Goal: Check status: Check status

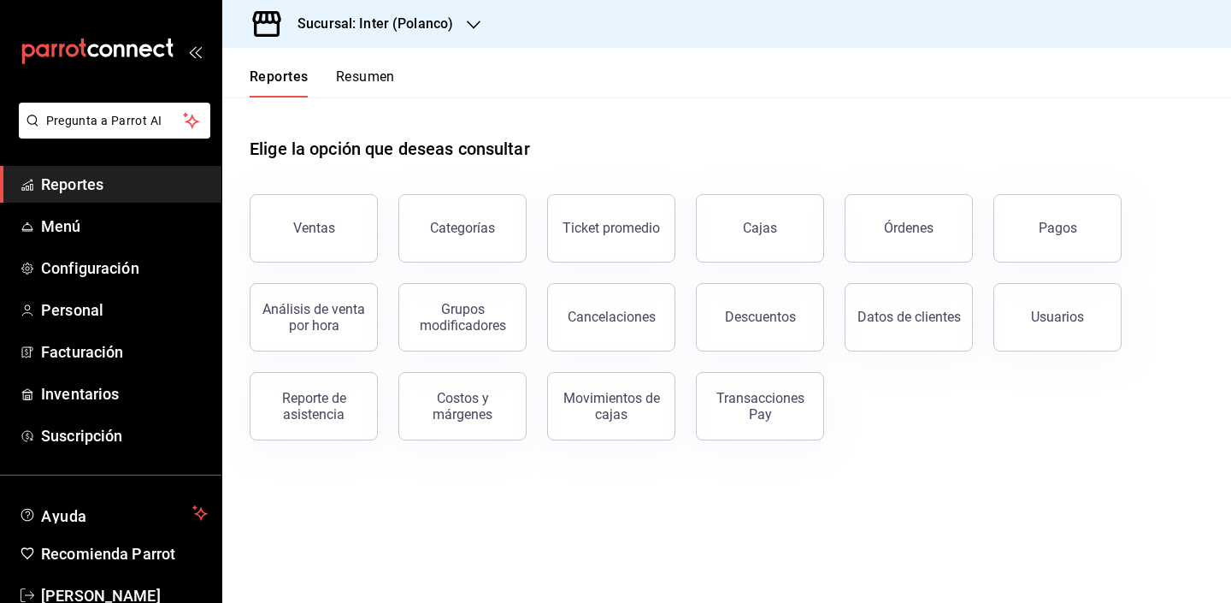
click at [632, 152] on div "Elige la opción que deseas consultar" at bounding box center [727, 135] width 954 height 76
click at [407, 20] on h3 "Sucursal: Inter (Polanco)" at bounding box center [368, 24] width 169 height 21
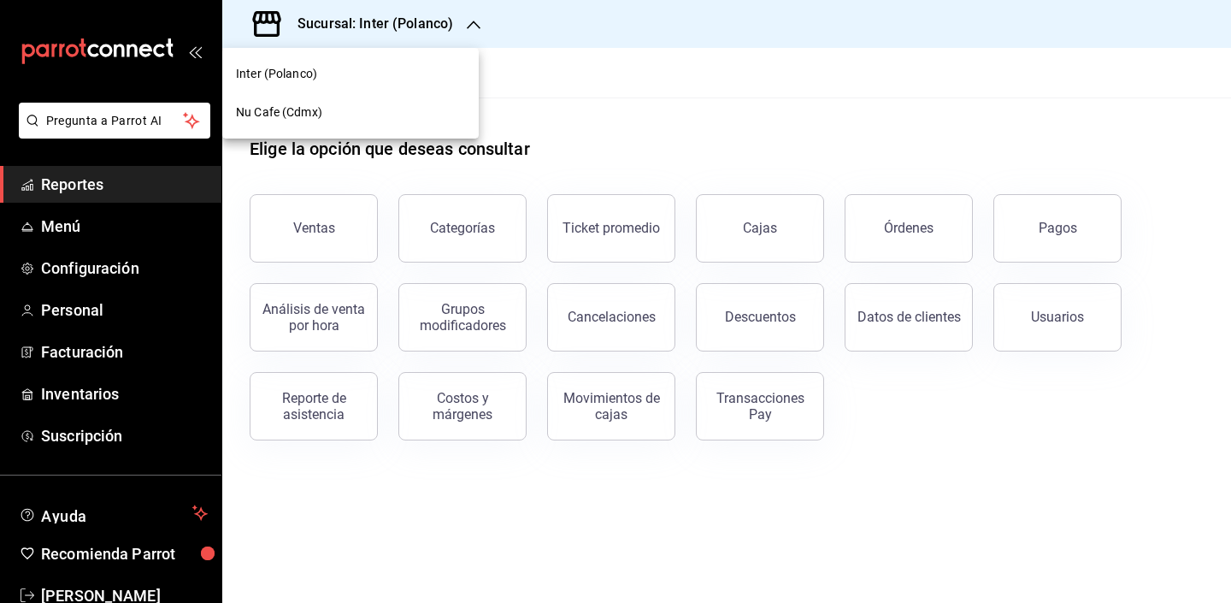
click at [383, 127] on div "Nu Cafe (Cdmx)" at bounding box center [350, 112] width 256 height 38
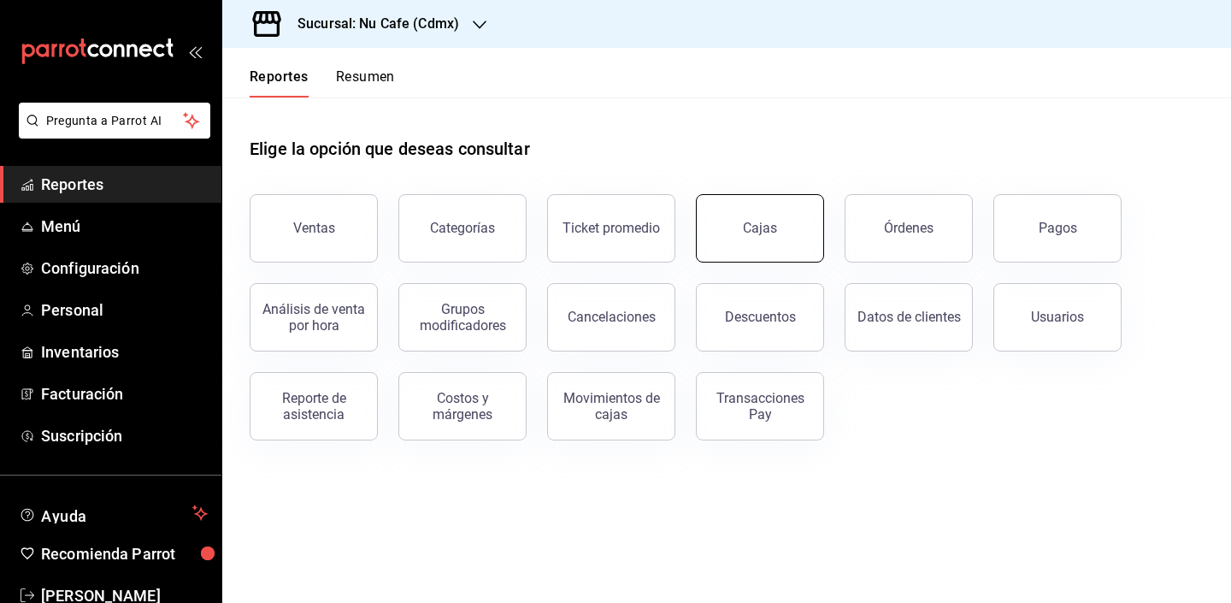
click at [775, 246] on link "Cajas" at bounding box center [760, 228] width 128 height 68
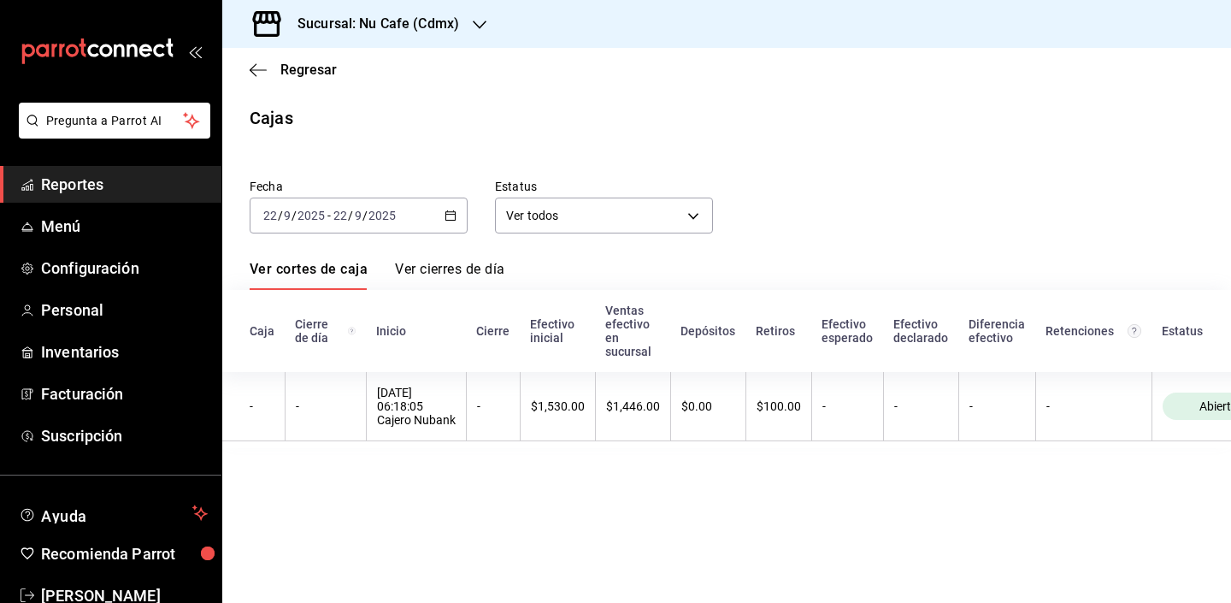
click at [961, 185] on div "Fecha 2025-09-22 22 / 9 / 2025 - 2025-09-22 22 / 9 / 2025 Estatus Ver todos ALL" at bounding box center [712, 192] width 981 height 82
click at [273, 62] on span "Regresar" at bounding box center [293, 70] width 87 height 16
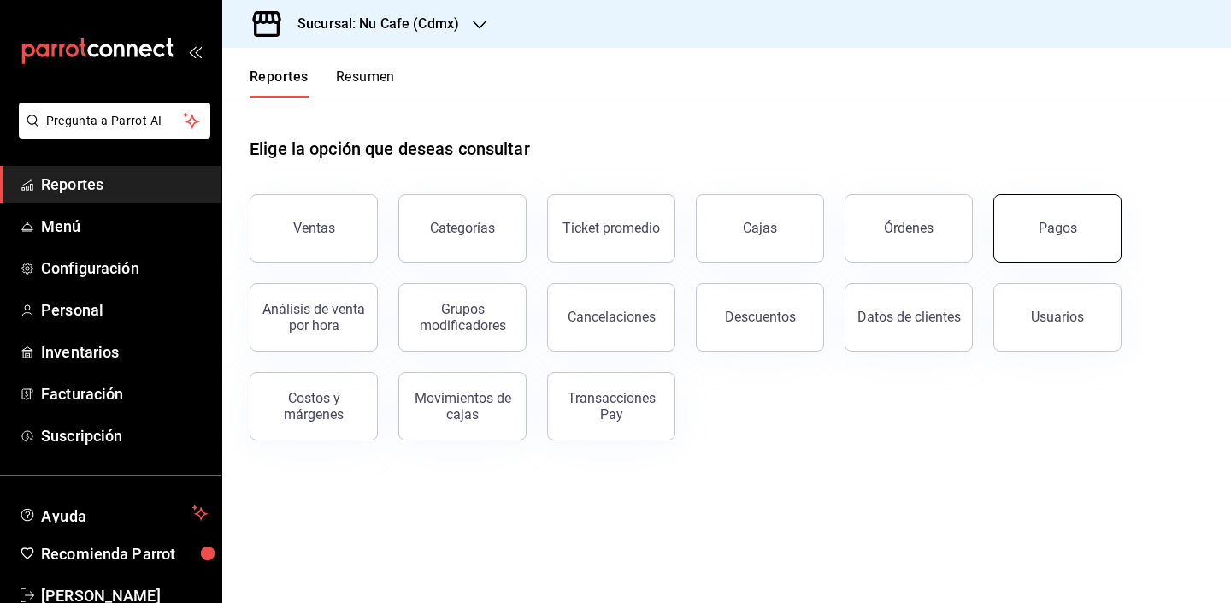
click at [1023, 232] on button "Pagos" at bounding box center [1057, 228] width 128 height 68
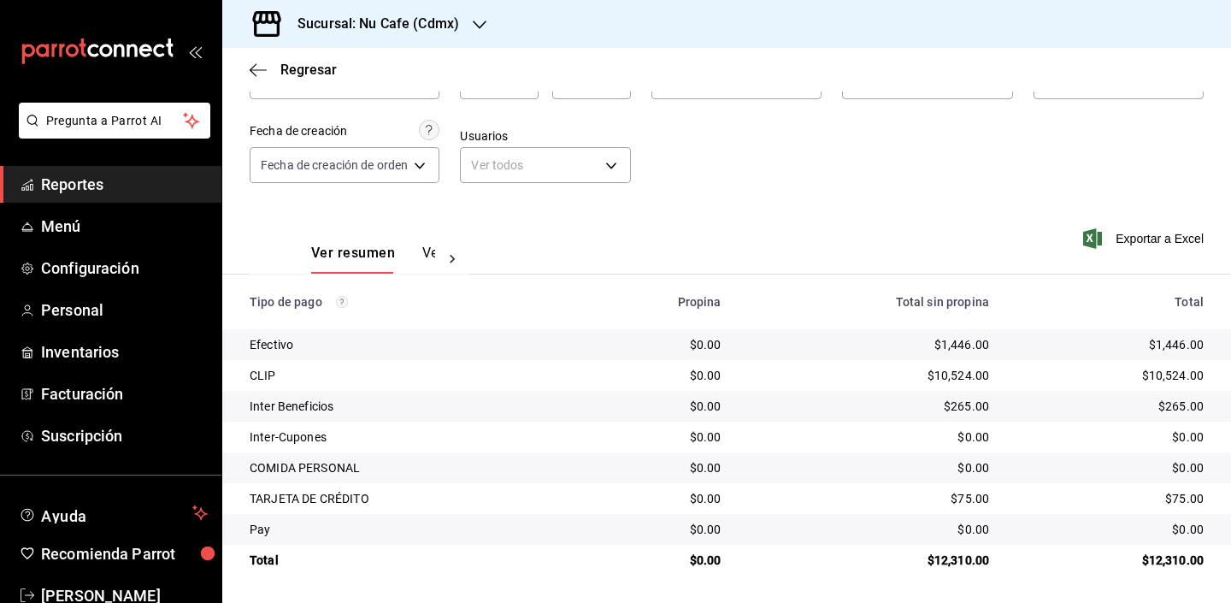
scroll to position [121, 0]
